Goal: Find specific page/section: Find specific page/section

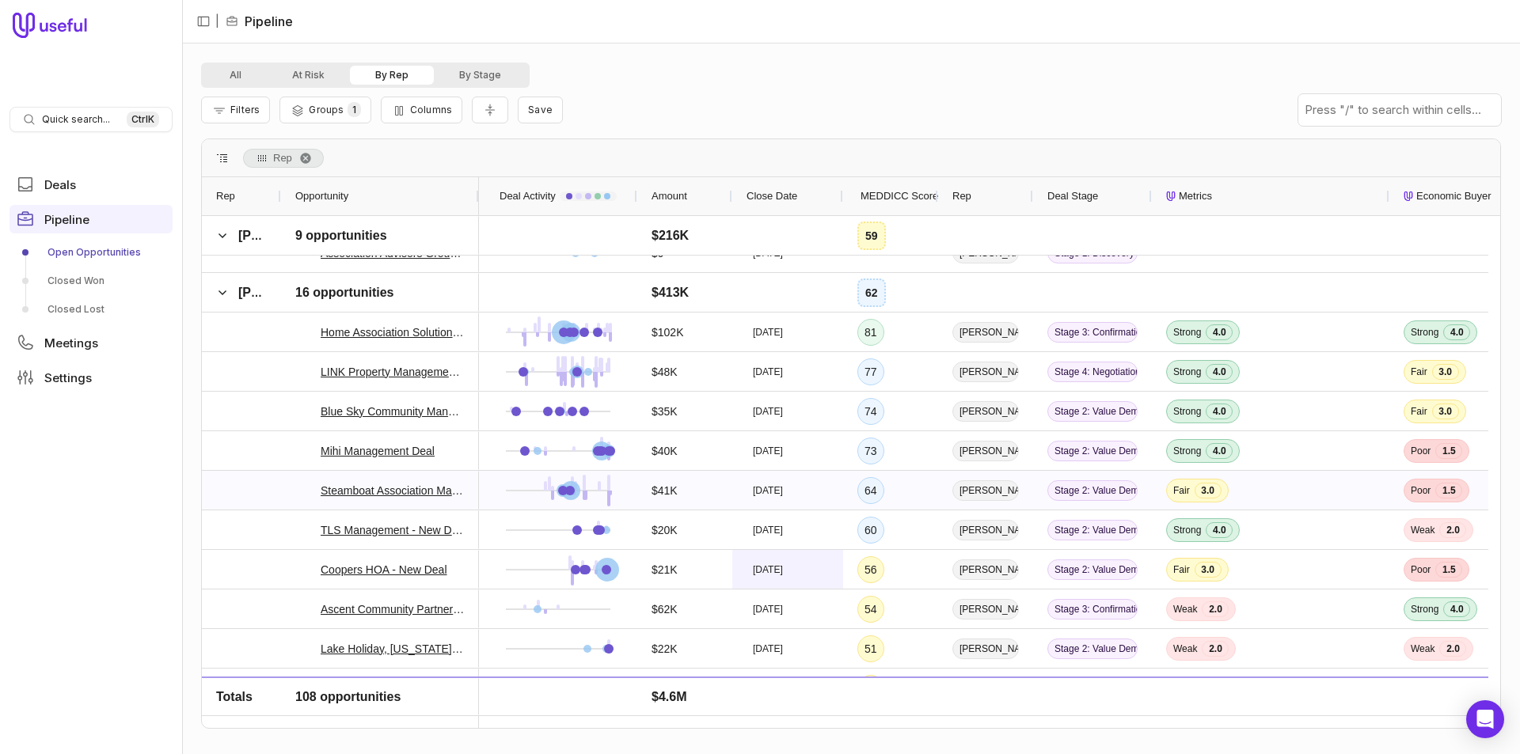
scroll to position [2375, 0]
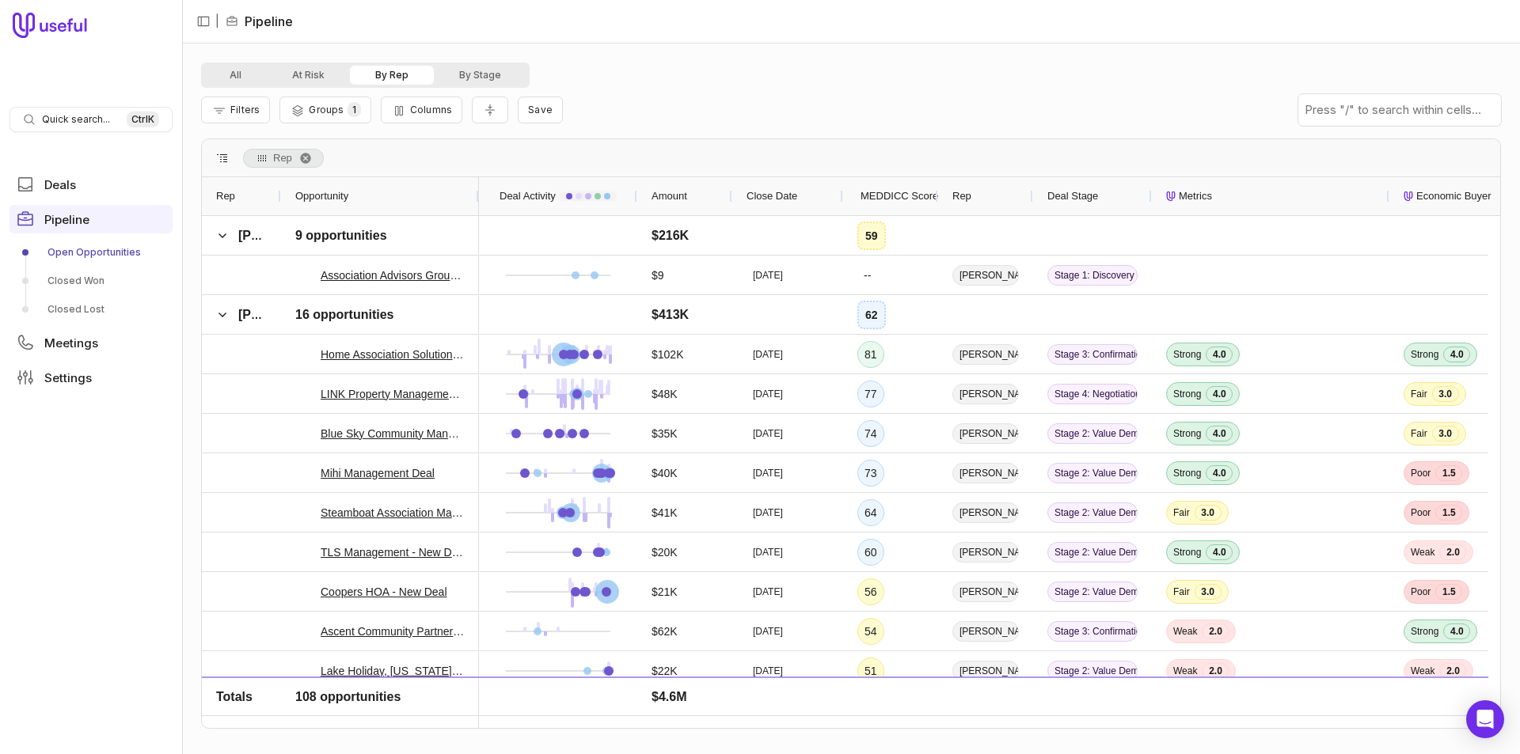
drag, startPoint x: 746, startPoint y: 731, endPoint x: 792, endPoint y: 729, distance: 45.2
click at [792, 729] on div "All At Risk By Rep By Stage Filters Groups 1 Columns Save Rep Drag here to set …" at bounding box center [851, 399] width 1300 height 673
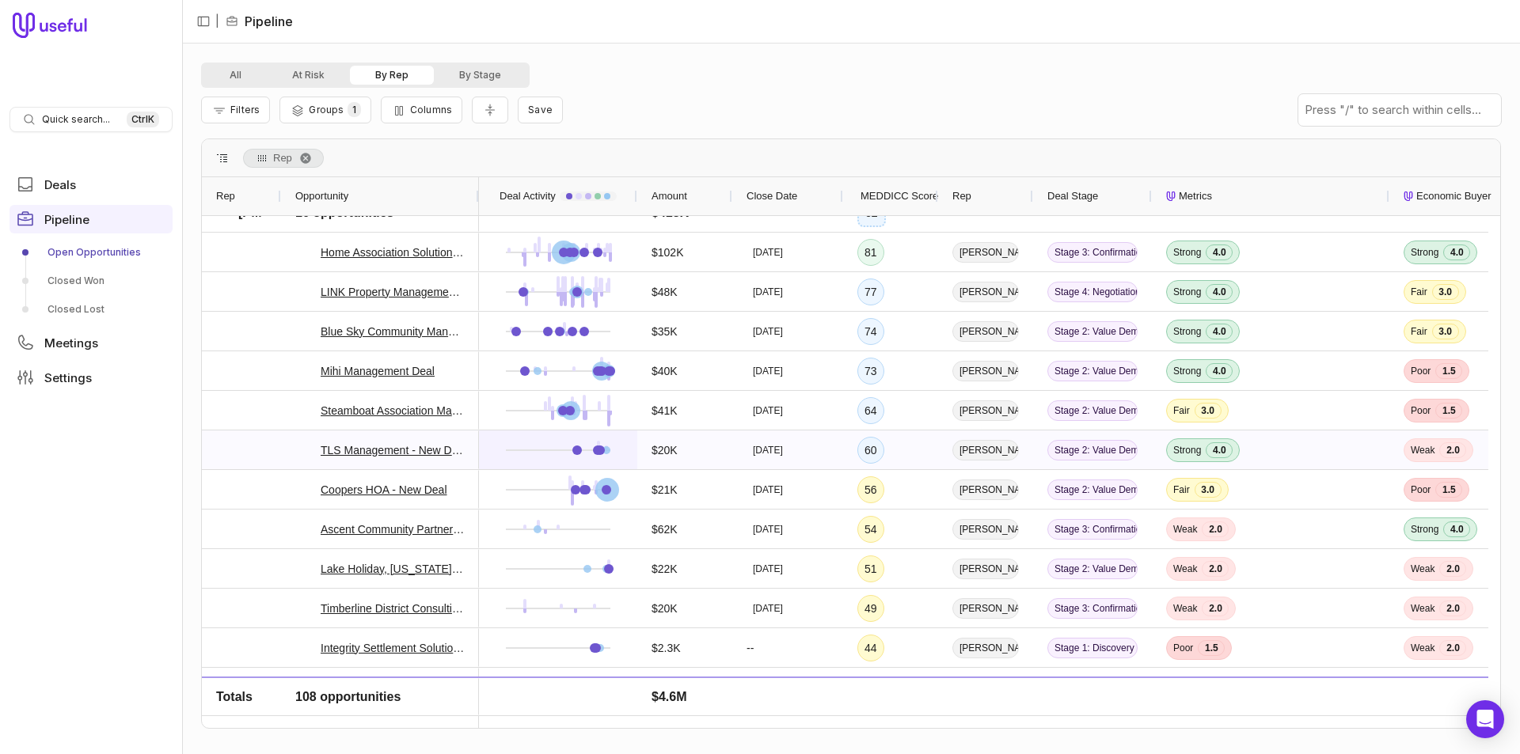
scroll to position [2454, 0]
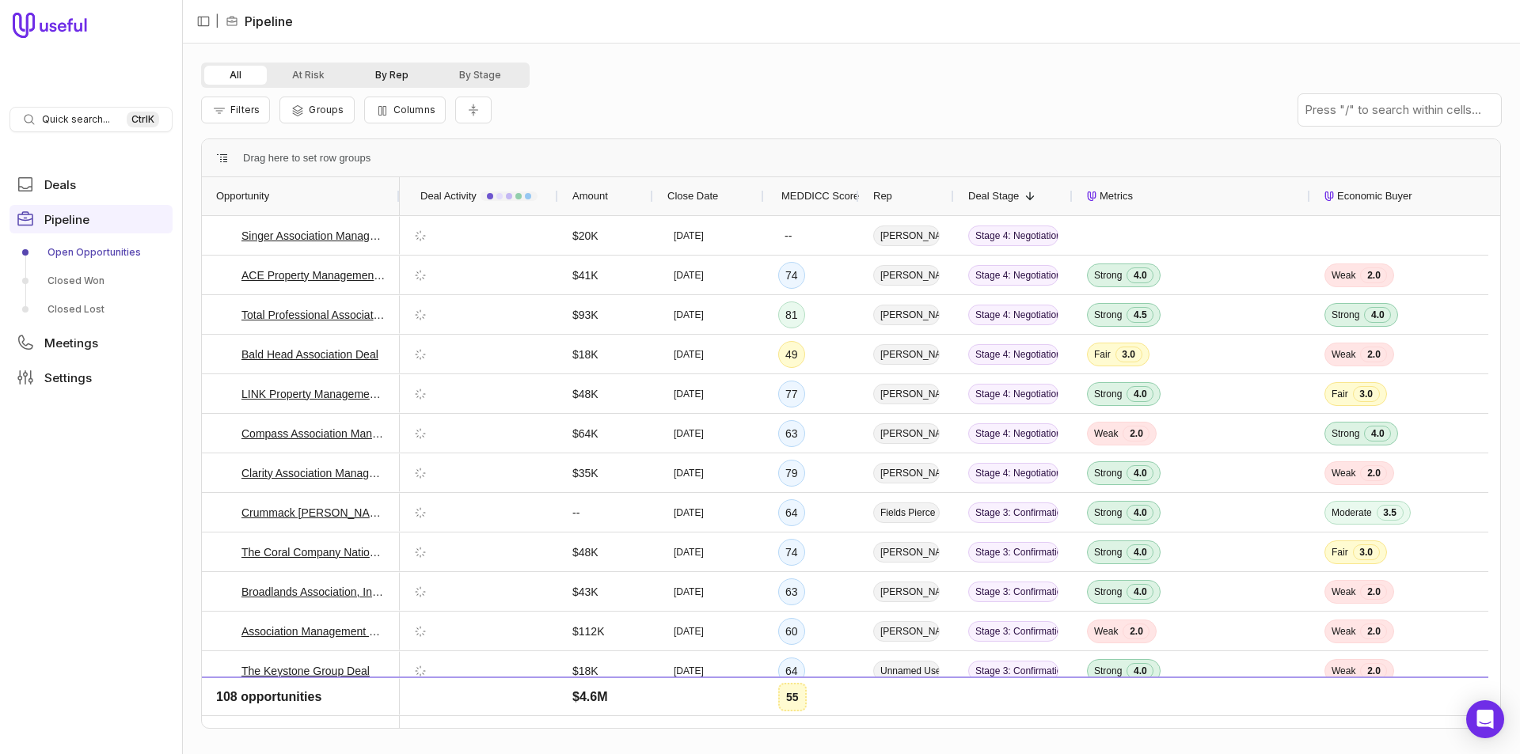
click at [386, 78] on button "By Rep" at bounding box center [392, 75] width 84 height 19
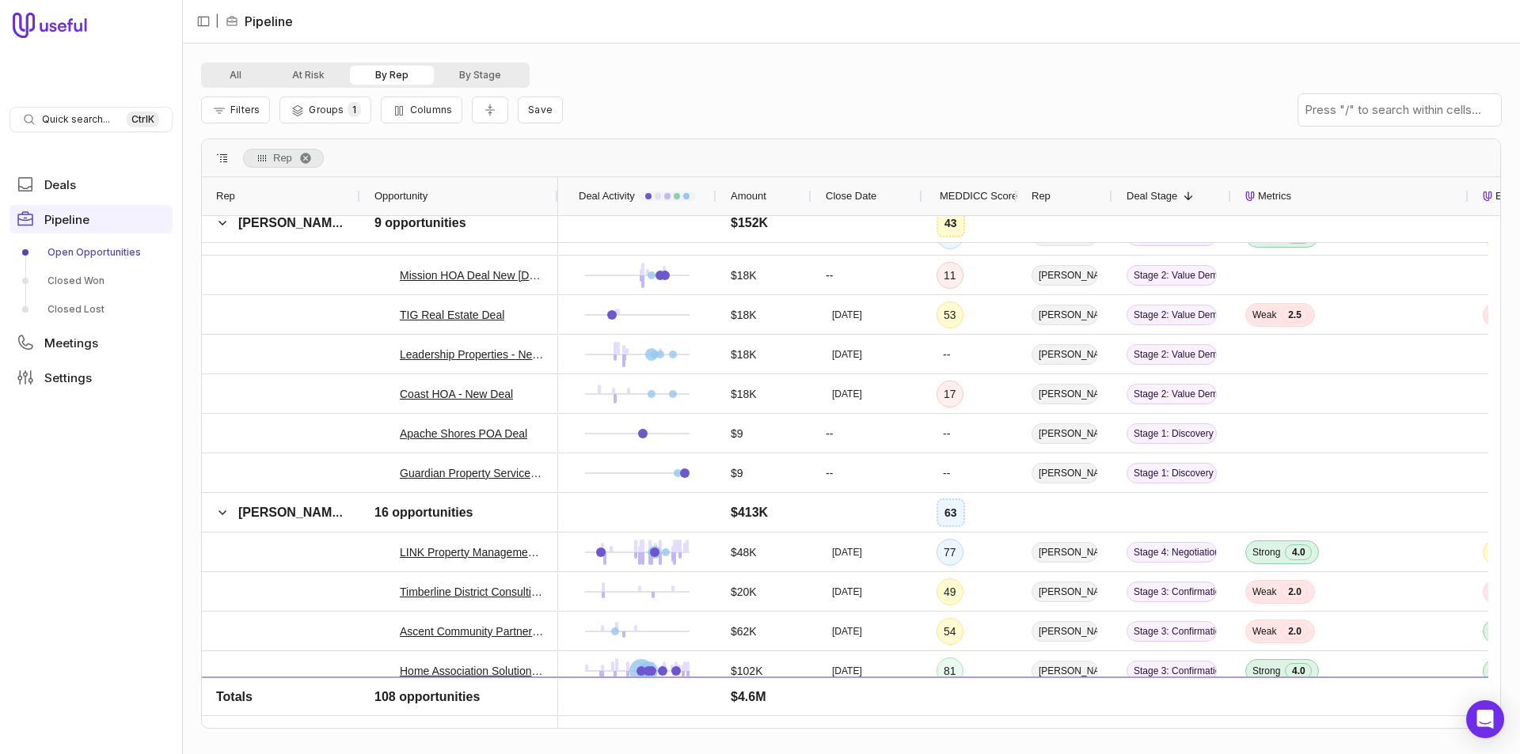
scroll to position [3562, 0]
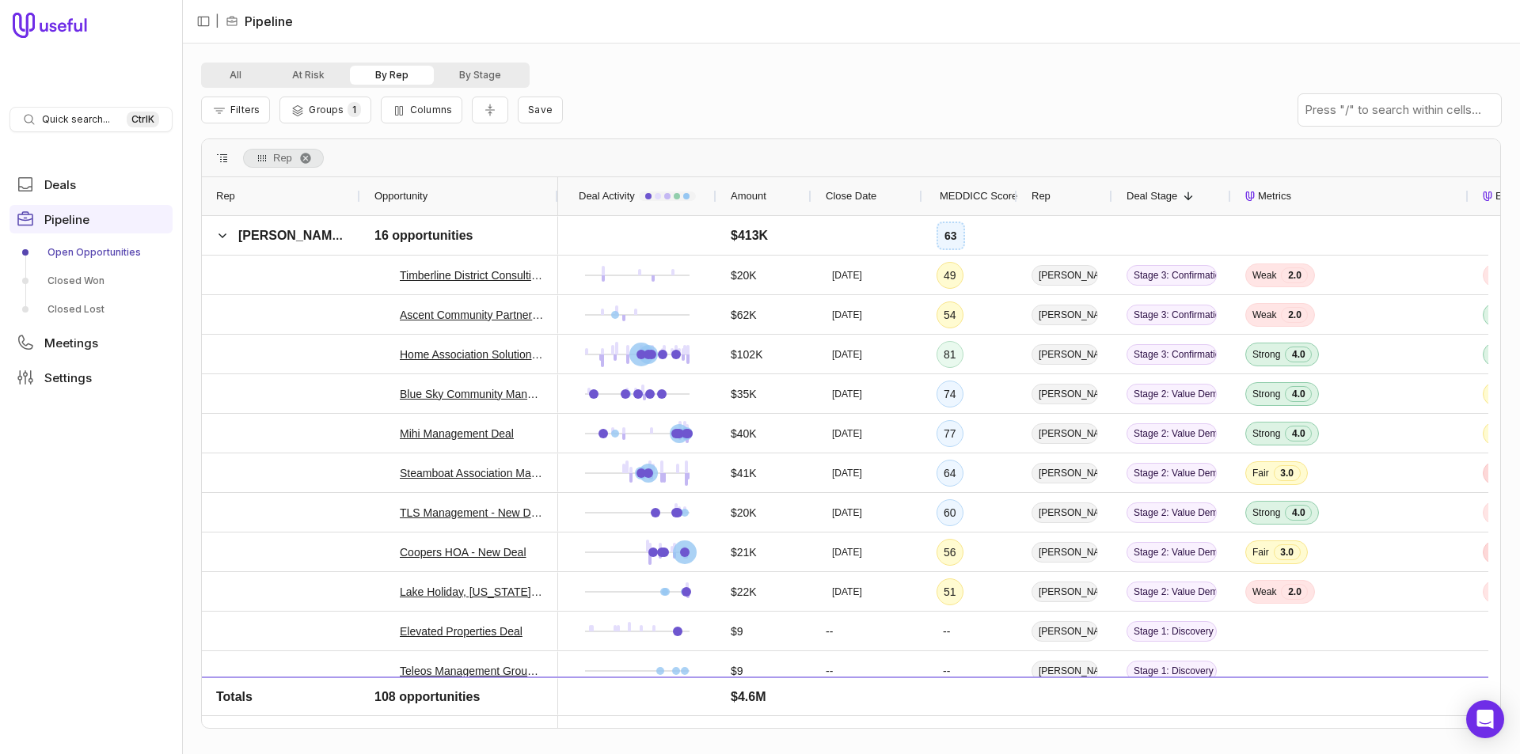
click at [960, 206] on div "MEDDICC Score" at bounding box center [969, 196] width 66 height 38
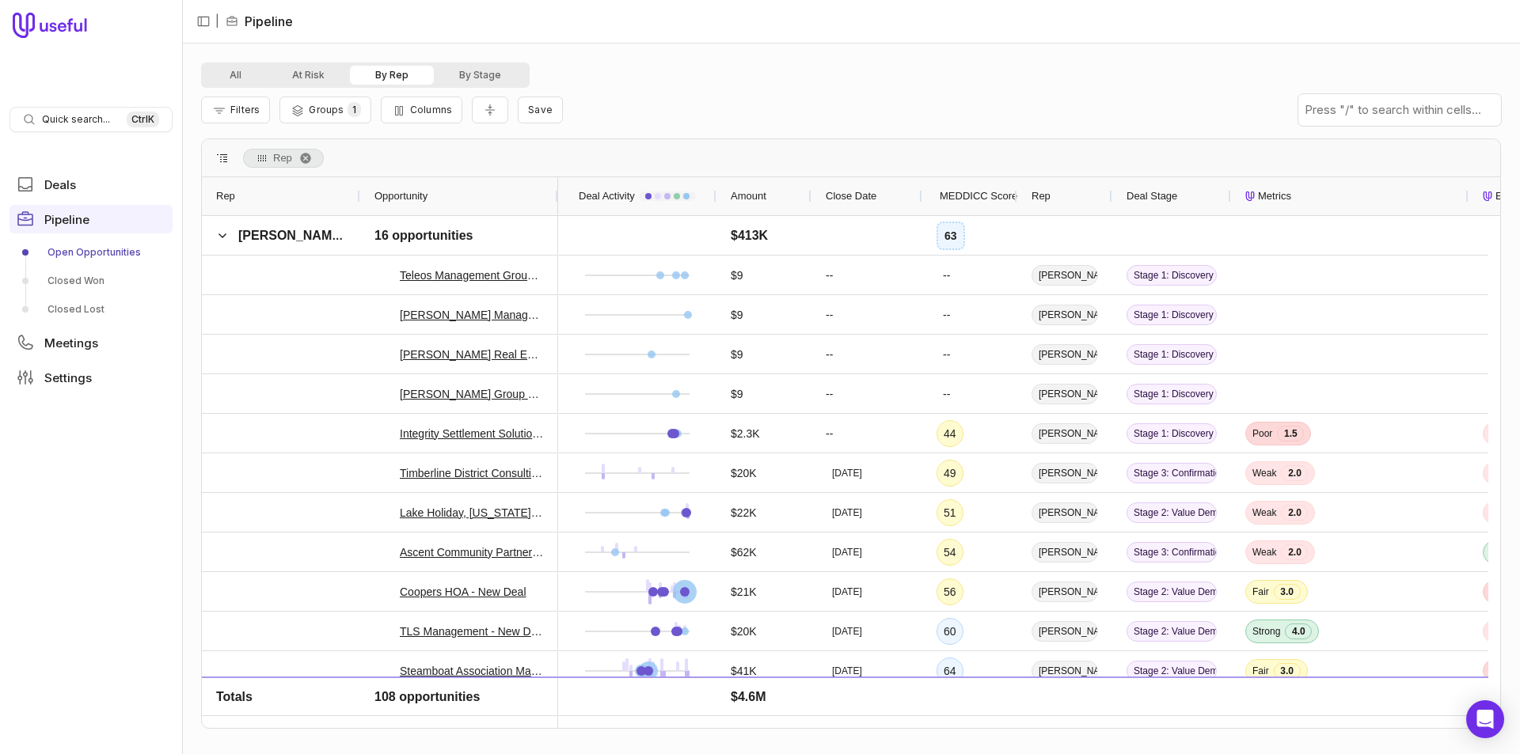
click at [984, 203] on span "MEDDICC Score" at bounding box center [979, 196] width 78 height 19
